Goal: Task Accomplishment & Management: Use online tool/utility

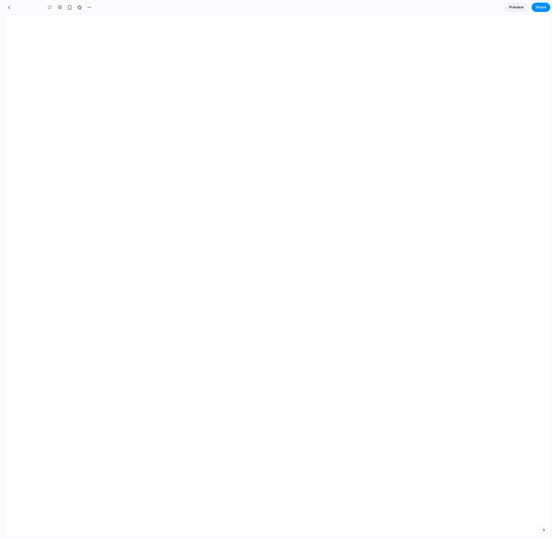
type input "**********"
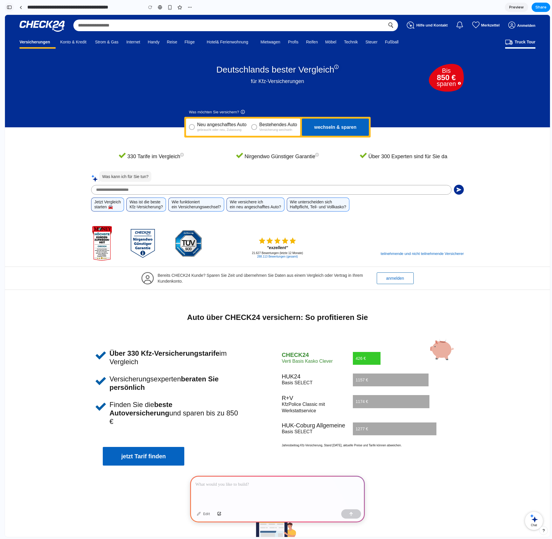
click at [10, 9] on button "button" at bounding box center [9, 7] width 9 height 9
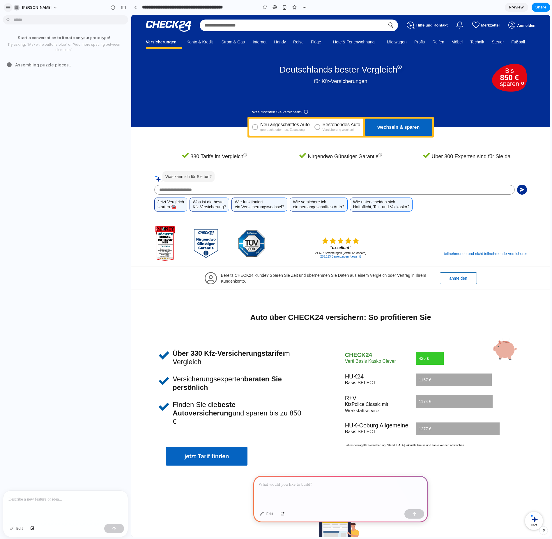
click at [5, 7] on button "button" at bounding box center [8, 7] width 9 height 9
